Goal: Task Accomplishment & Management: Use online tool/utility

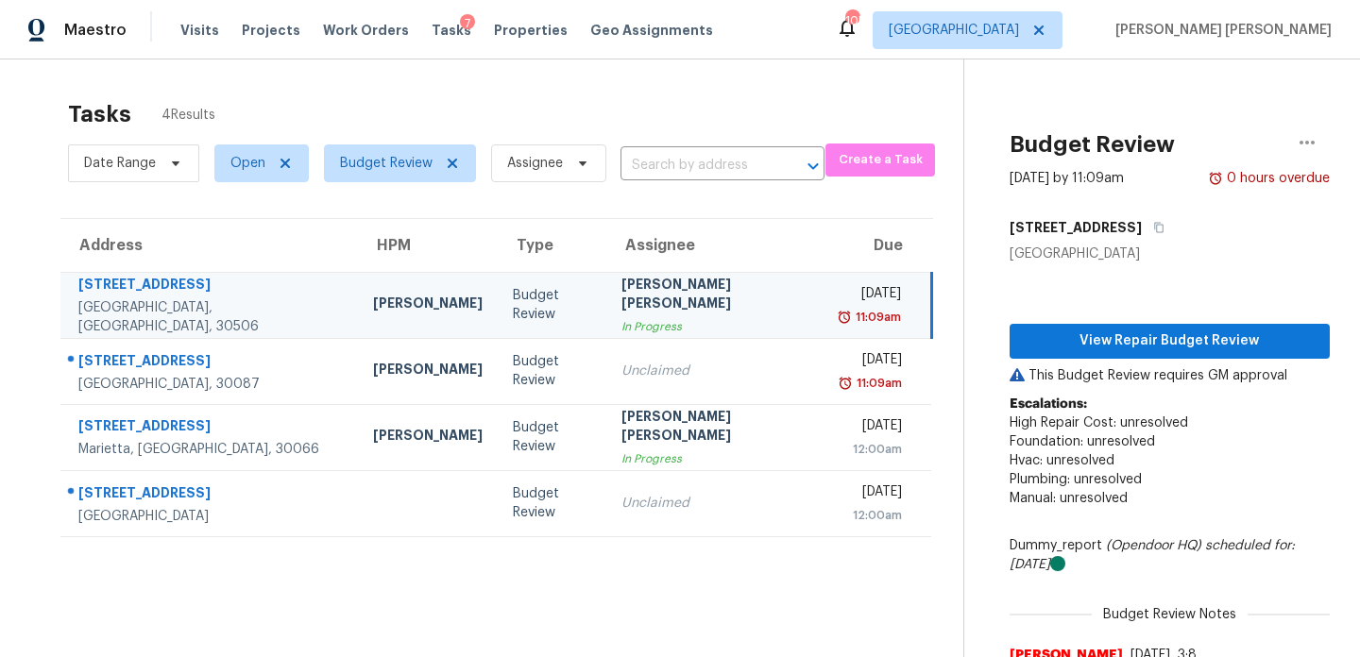
scroll to position [18, 0]
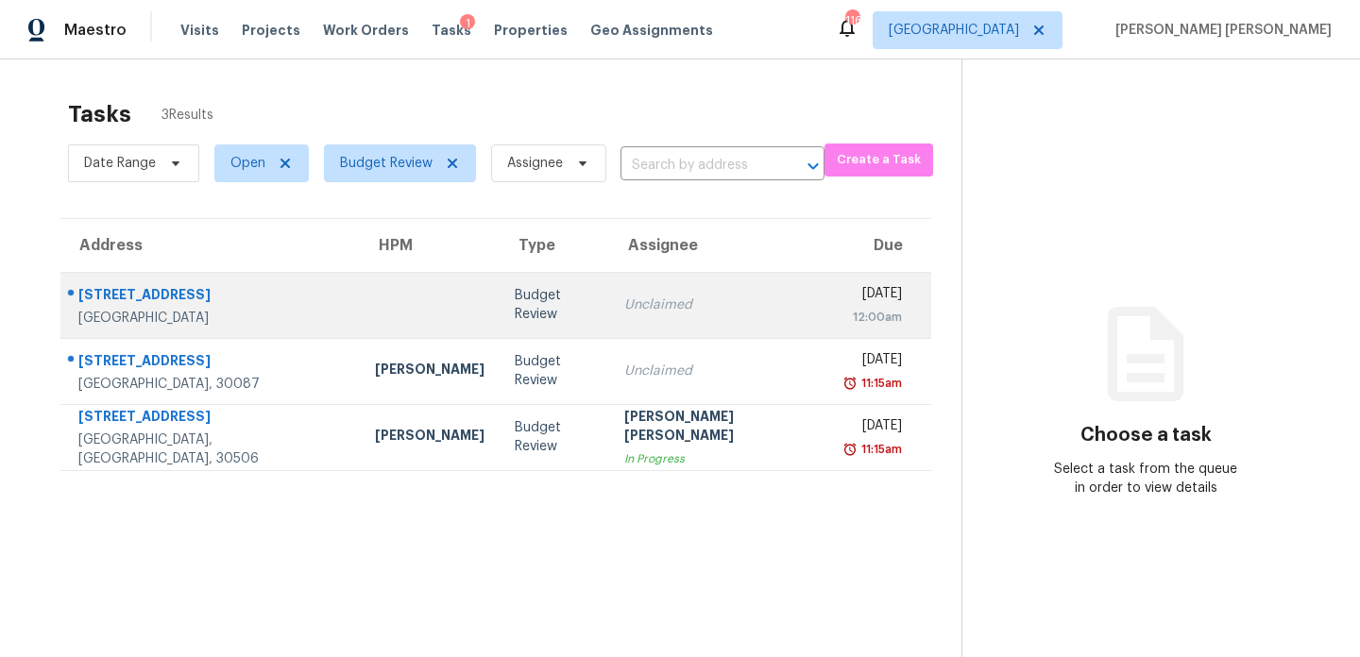
click at [624, 296] on div "Unclaimed" at bounding box center [719, 305] width 190 height 19
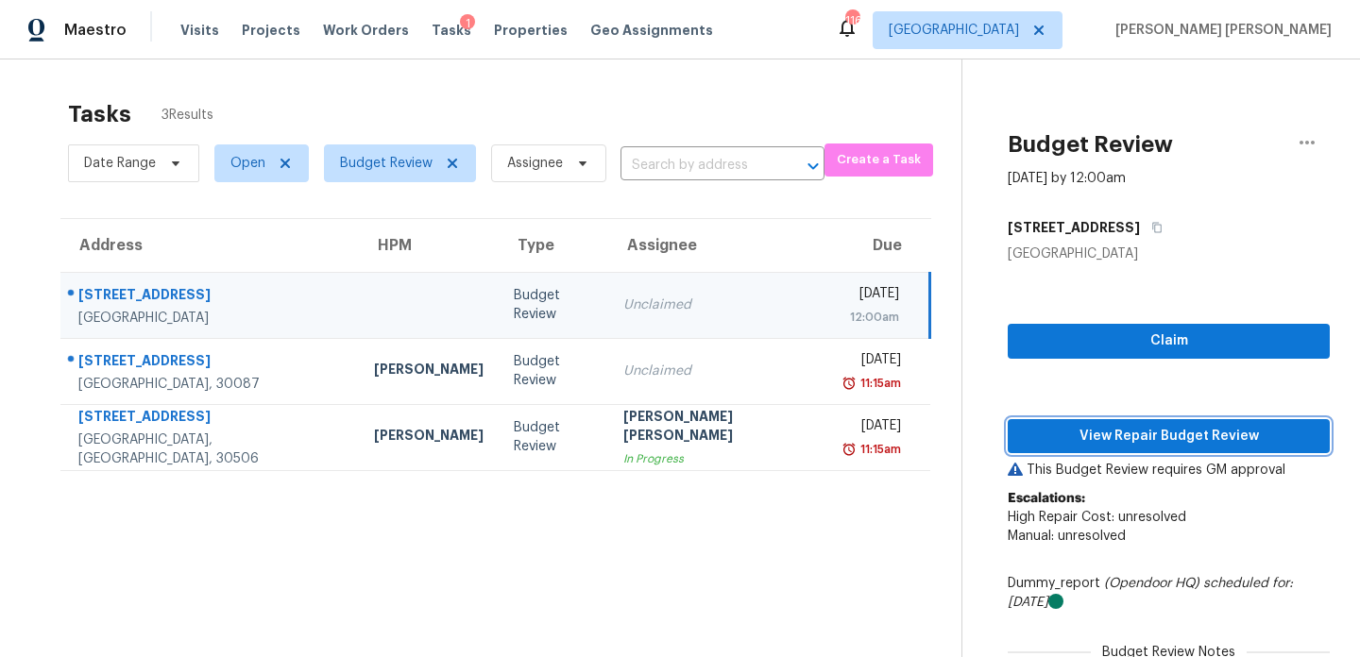
click at [1125, 438] on span "View Repair Budget Review" at bounding box center [1169, 437] width 292 height 24
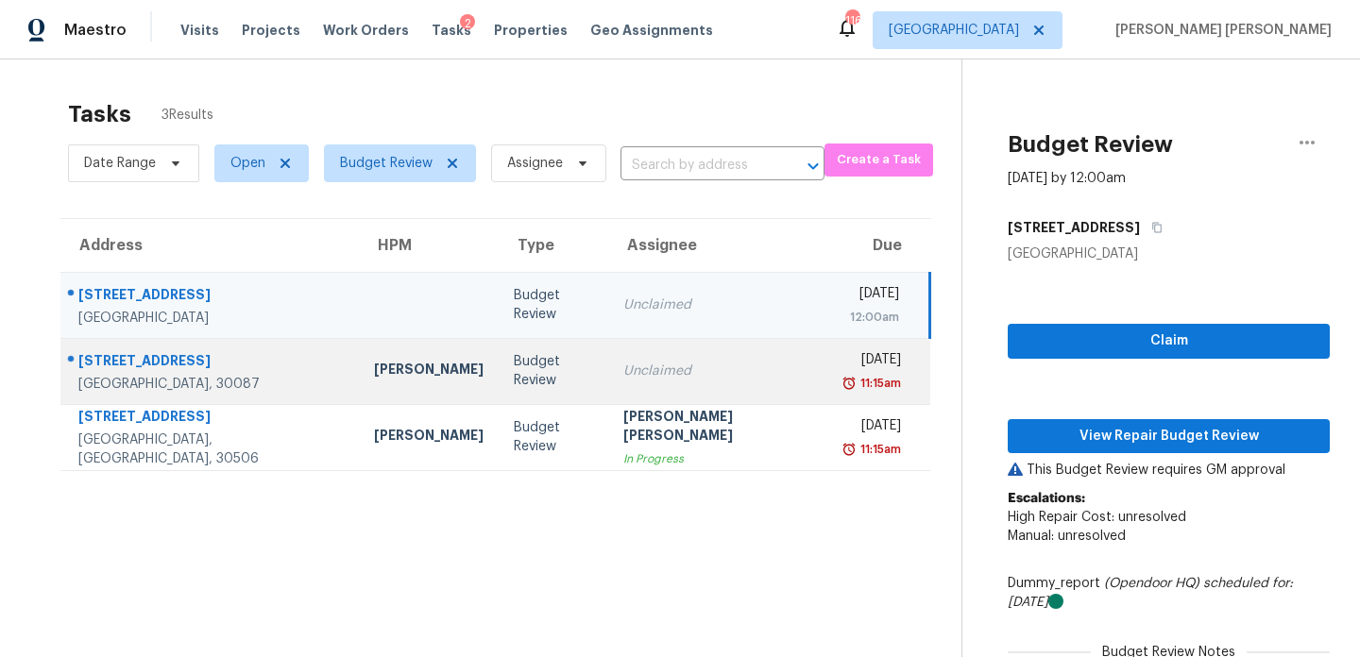
click at [697, 381] on td "Unclaimed" at bounding box center [718, 371] width 220 height 66
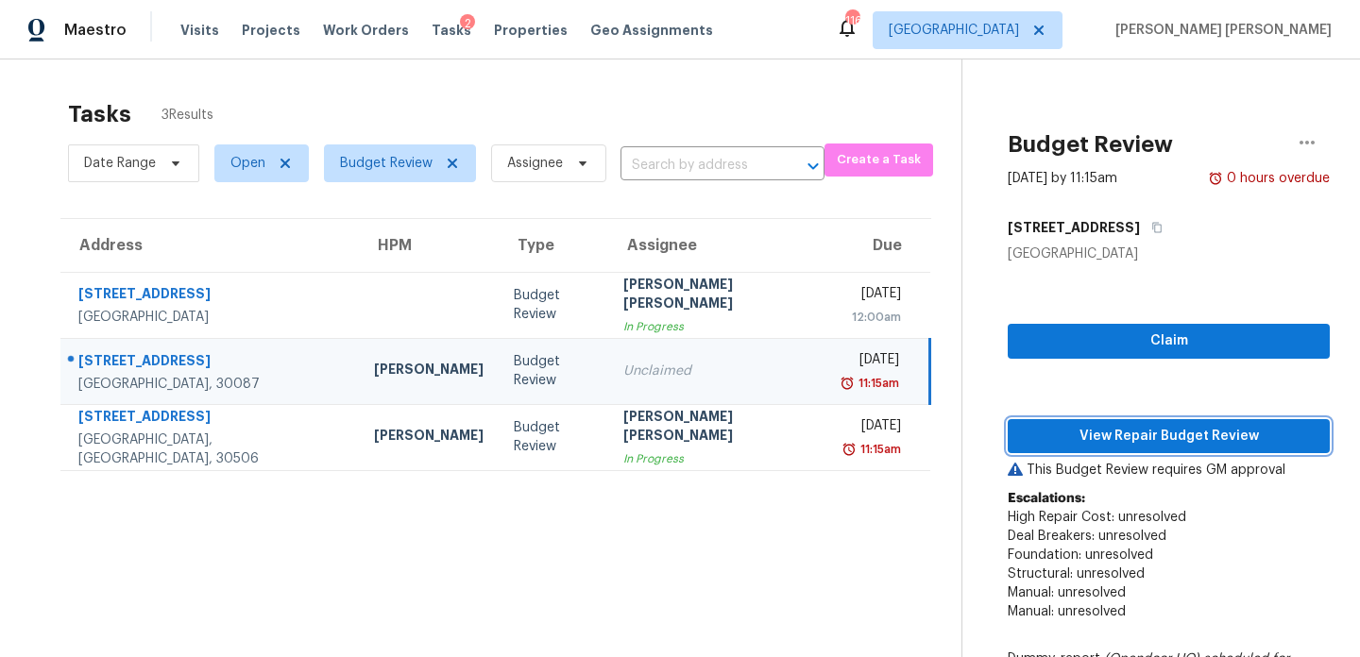
click at [1076, 440] on span "View Repair Budget Review" at bounding box center [1169, 437] width 292 height 24
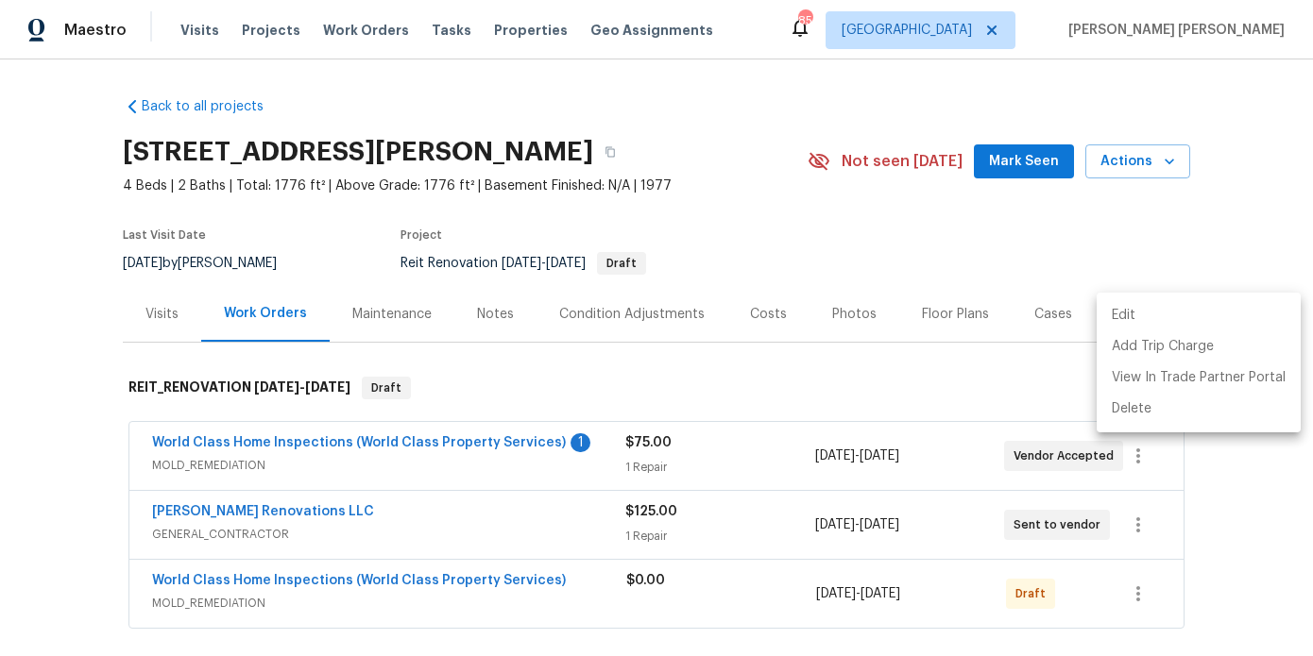
scroll to position [210, 0]
